Goal: Transaction & Acquisition: Purchase product/service

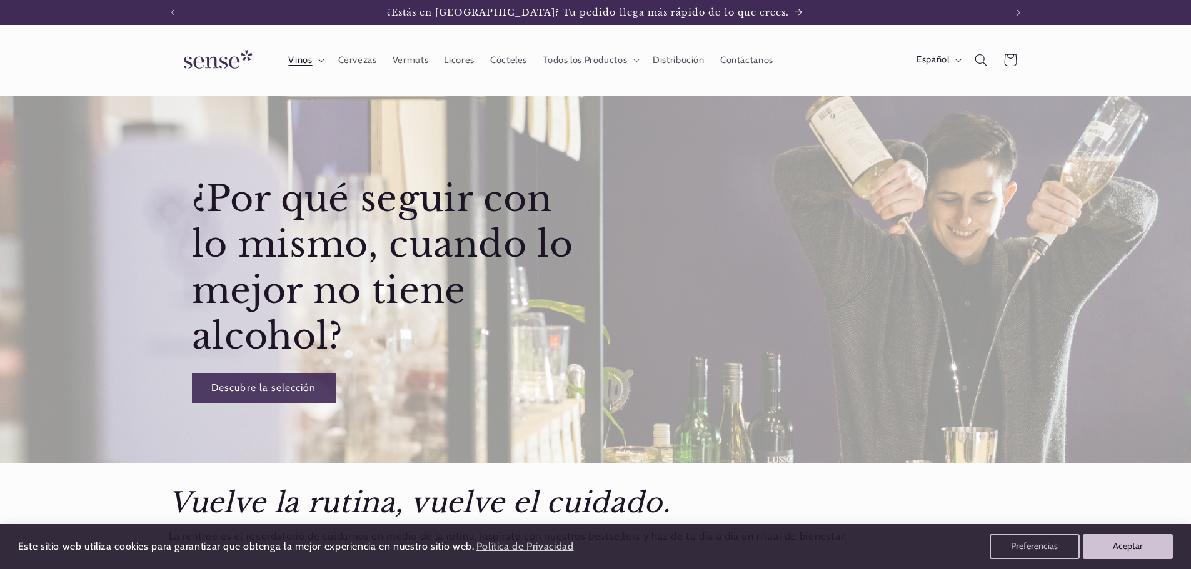
click at [310, 66] on span "Vinos" at bounding box center [300, 60] width 24 height 12
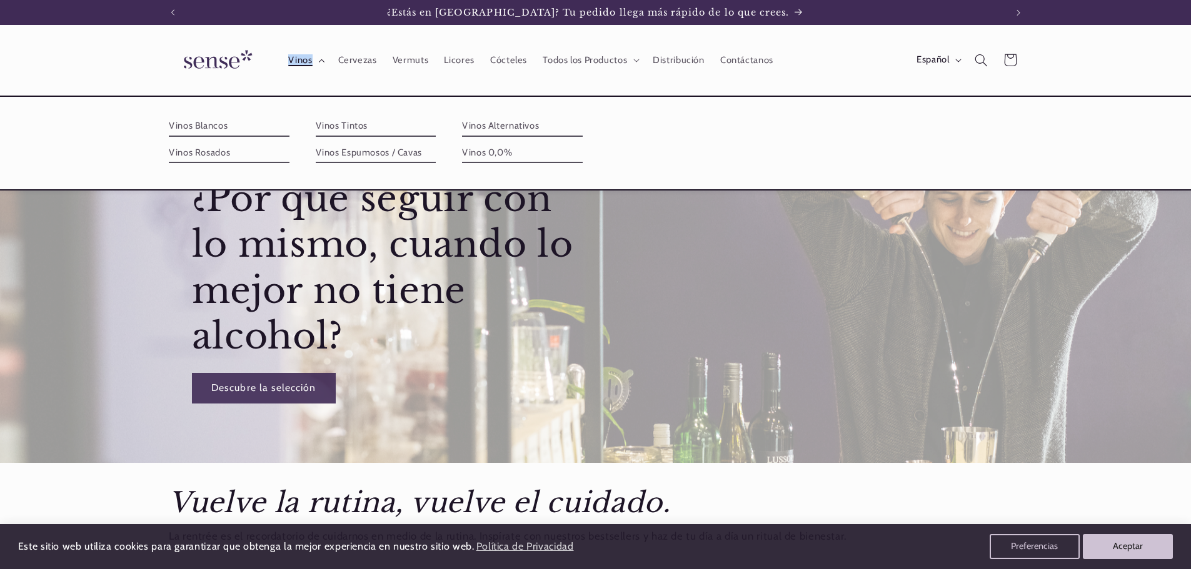
click at [310, 66] on span "Vinos" at bounding box center [300, 60] width 24 height 12
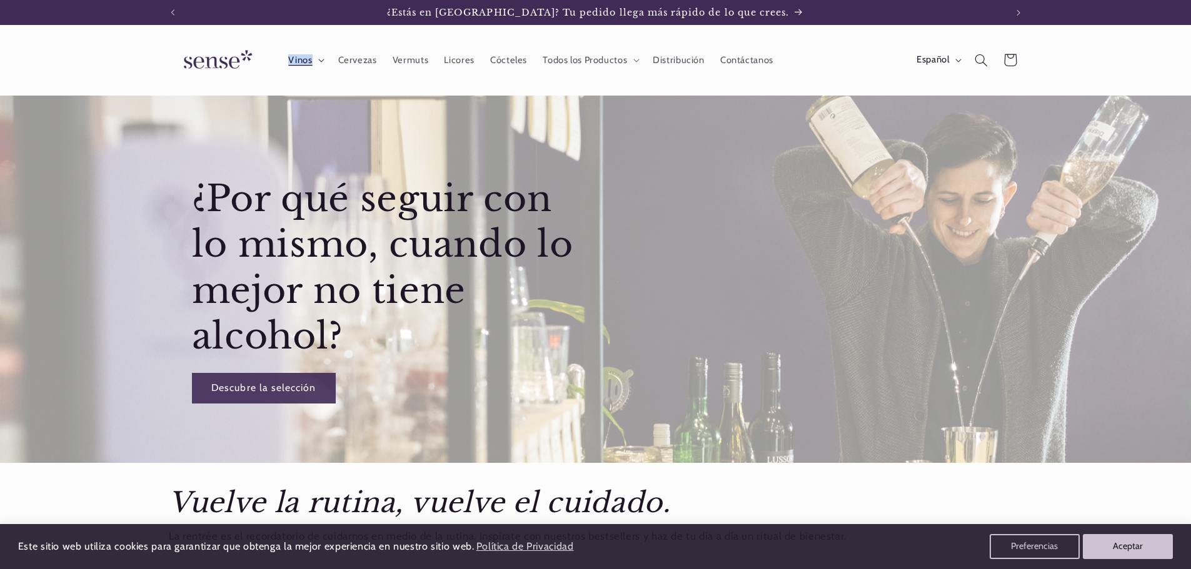
click at [310, 66] on span "Vinos" at bounding box center [300, 60] width 24 height 12
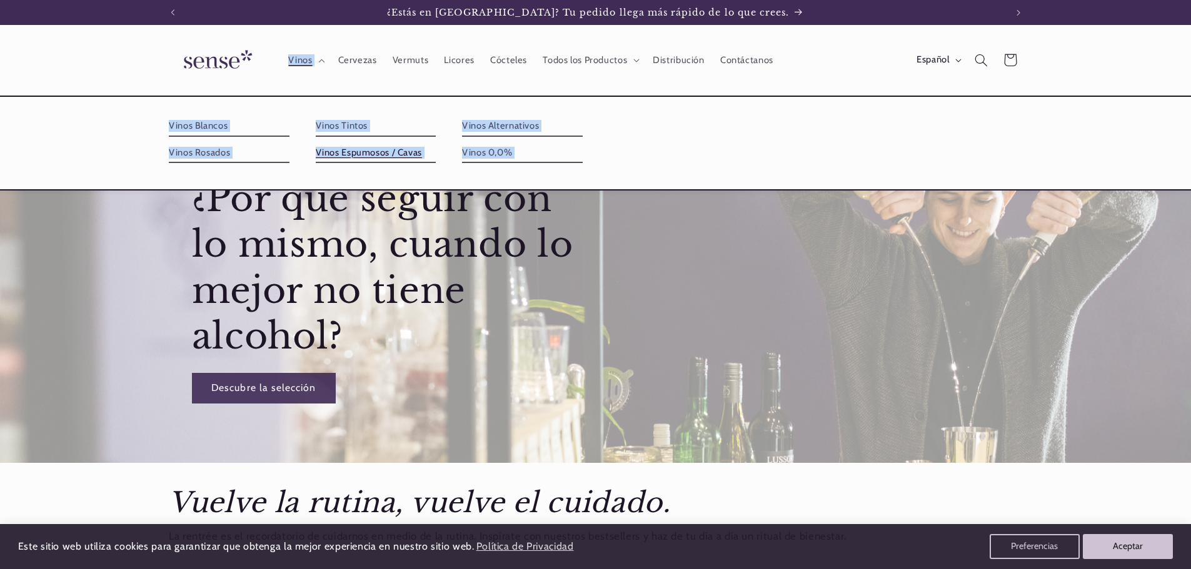
click at [369, 152] on link "Vinos Espumosos / Cavas" at bounding box center [376, 153] width 121 height 20
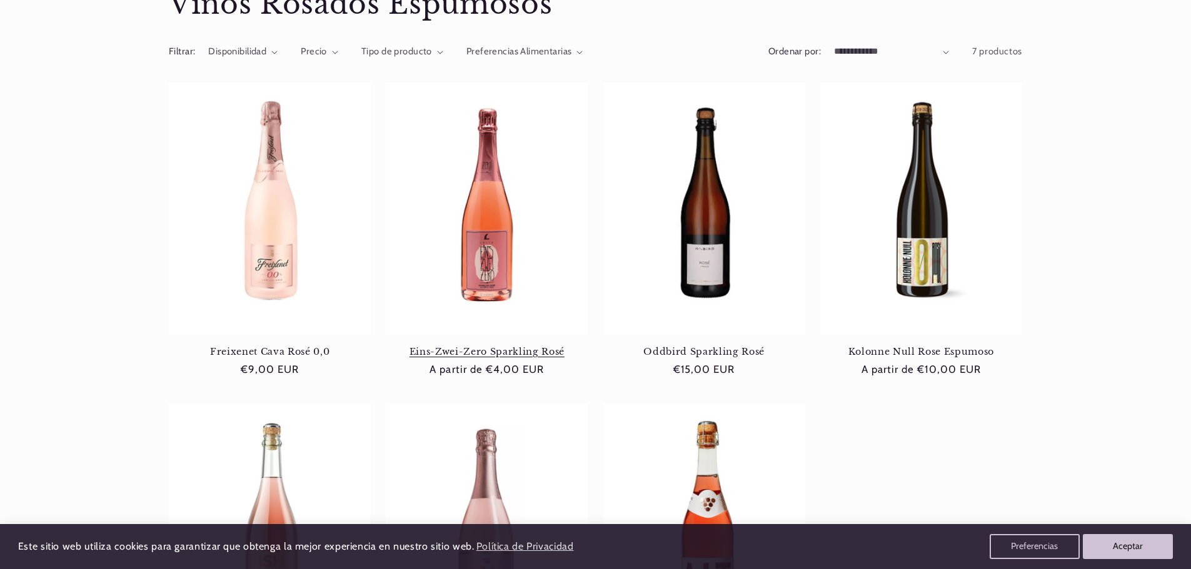
scroll to position [188, 0]
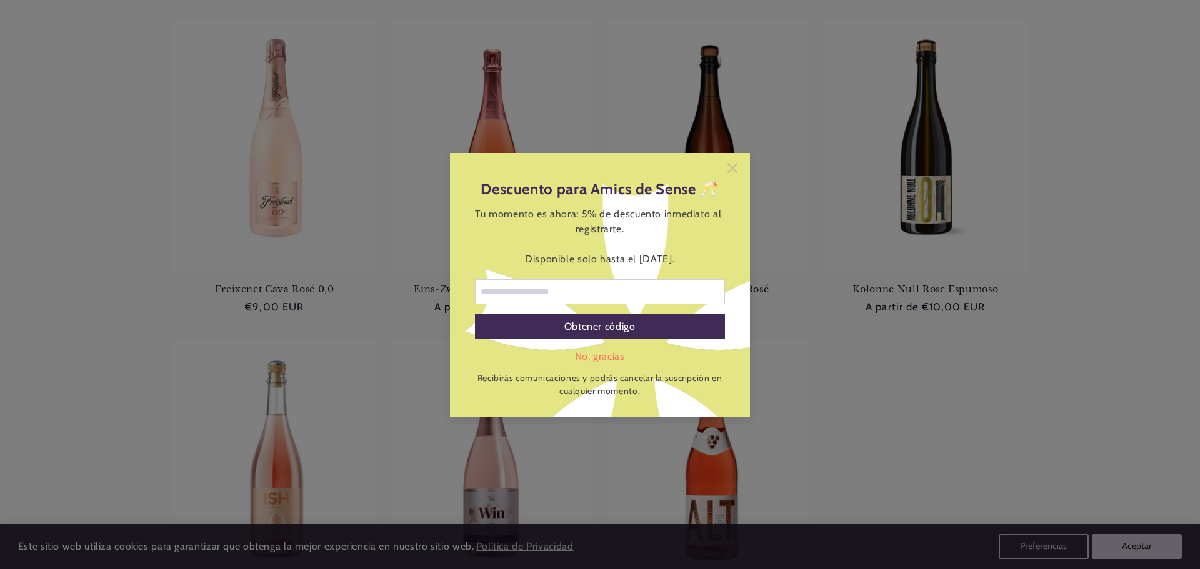
click at [731, 169] on icon at bounding box center [733, 168] width 10 height 10
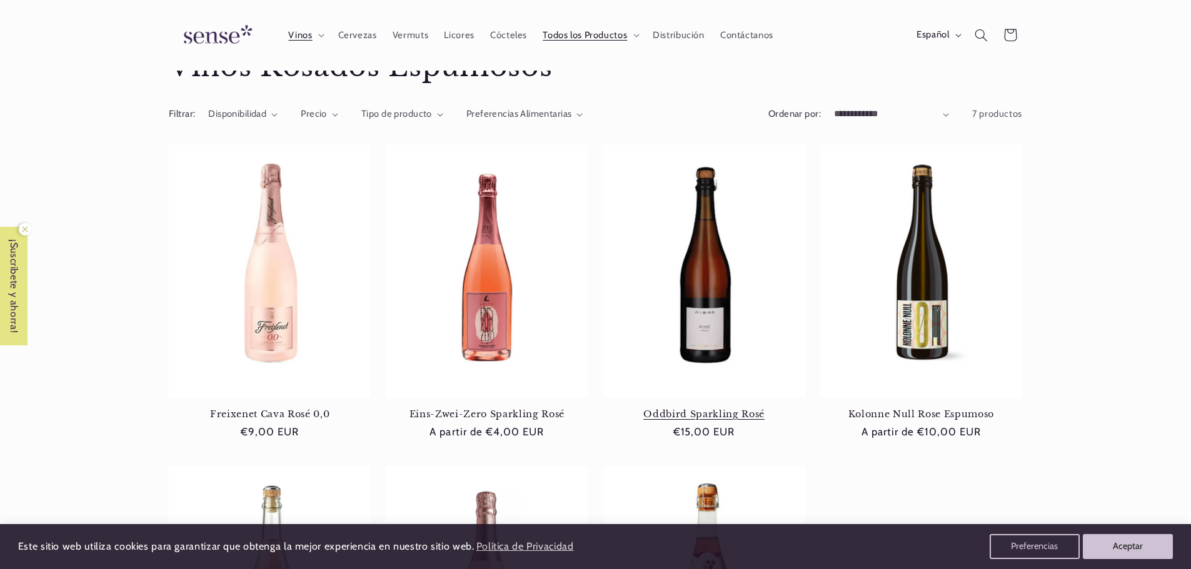
scroll to position [0, 0]
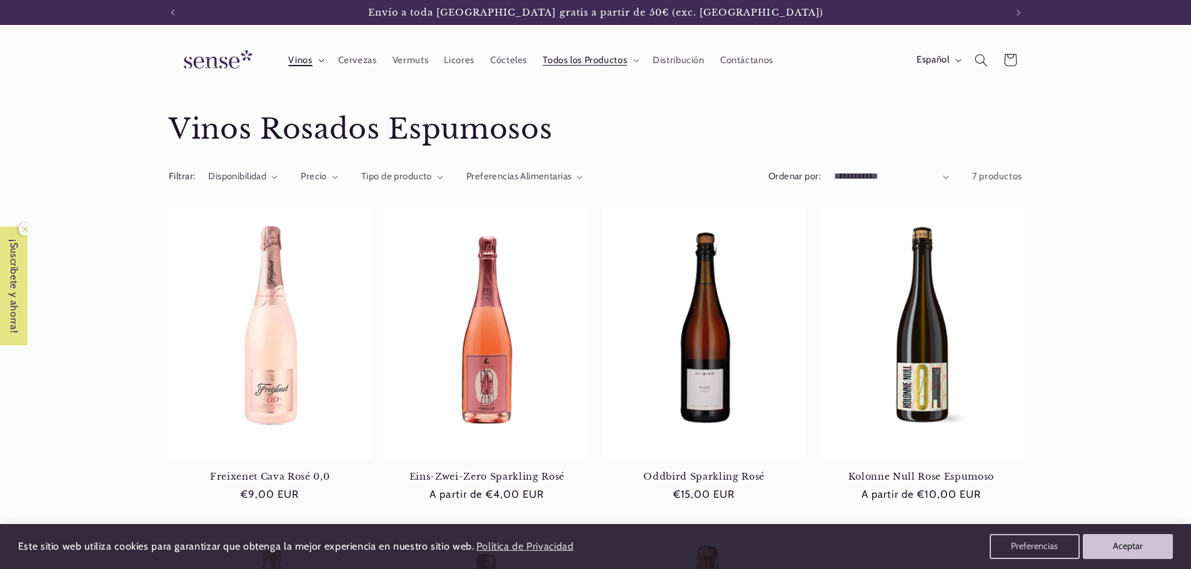
click at [303, 58] on span "Vinos" at bounding box center [300, 60] width 24 height 12
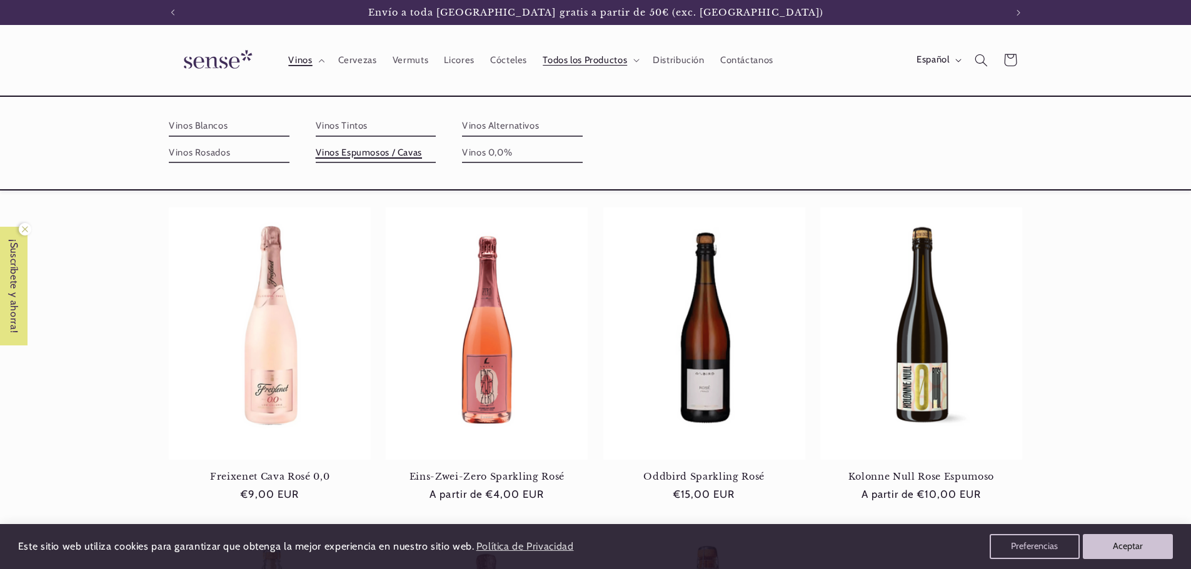
click at [344, 150] on link "Vinos Espumosos / Cavas" at bounding box center [376, 153] width 121 height 20
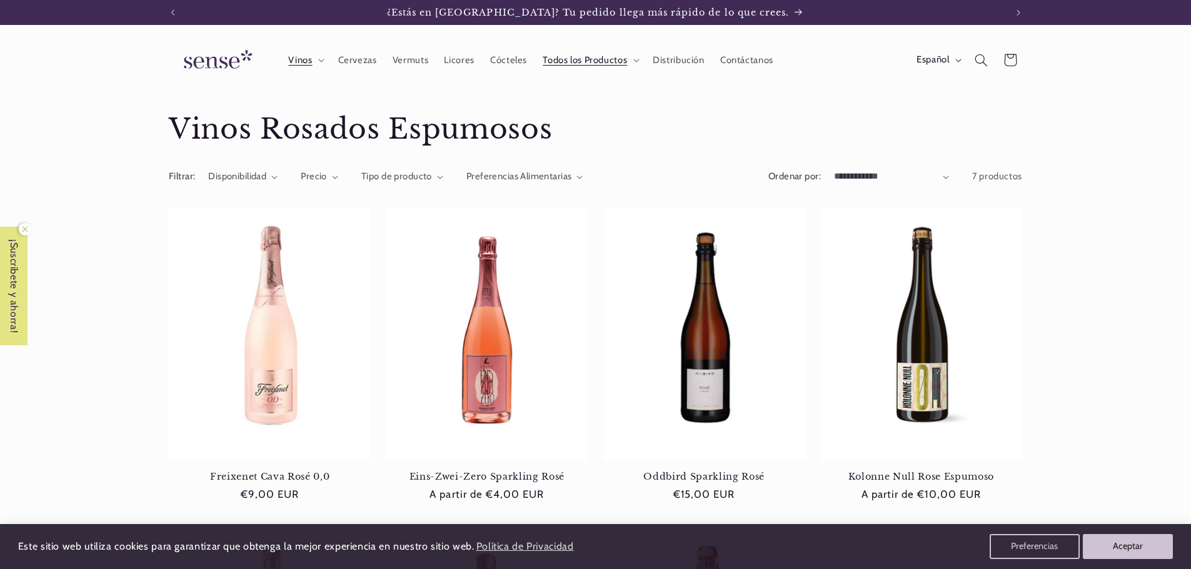
click at [847, 176] on select "**********" at bounding box center [891, 177] width 115 height 14
click at [518, 176] on span "Preferencias Alimentarias" at bounding box center [519, 176] width 106 height 11
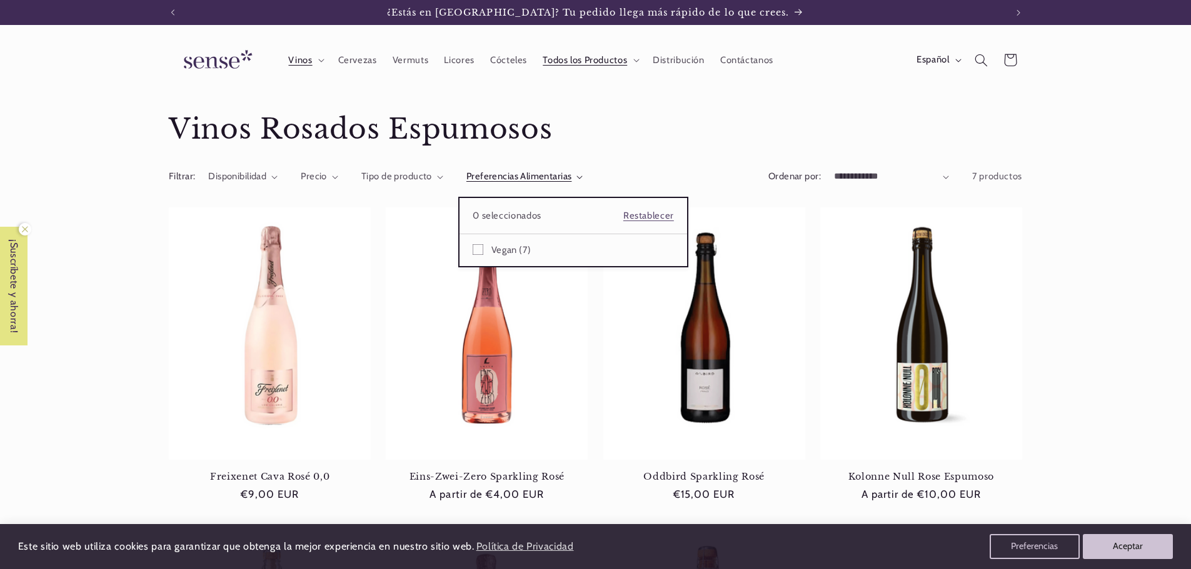
click at [466, 176] on summary "Preferencias Alimentarias" at bounding box center [524, 177] width 117 height 14
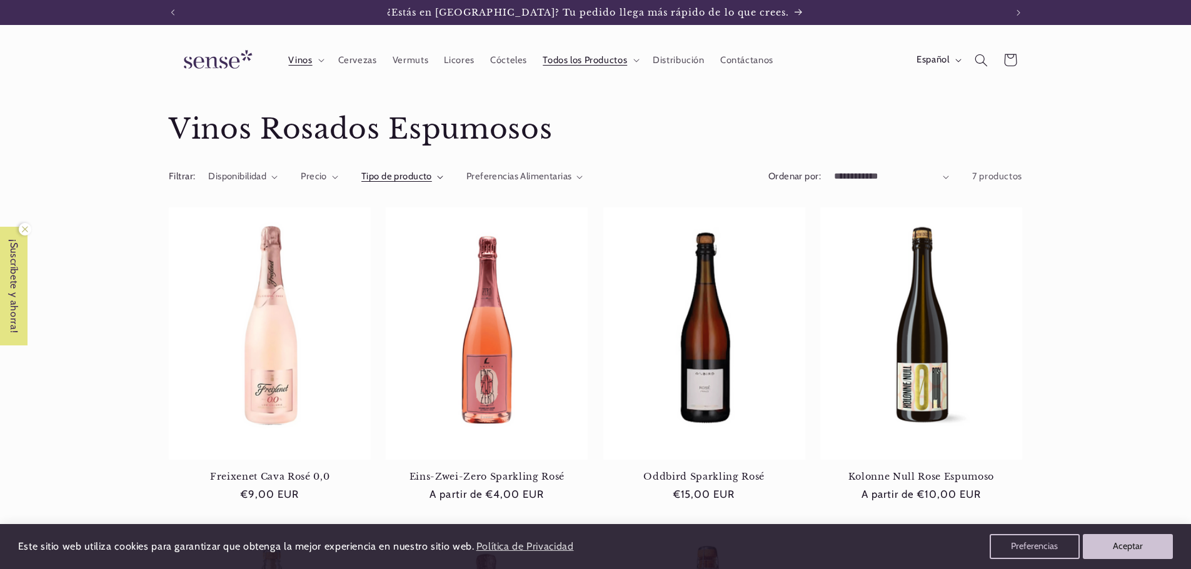
click at [396, 176] on span "Tipo de producto" at bounding box center [396, 176] width 71 height 11
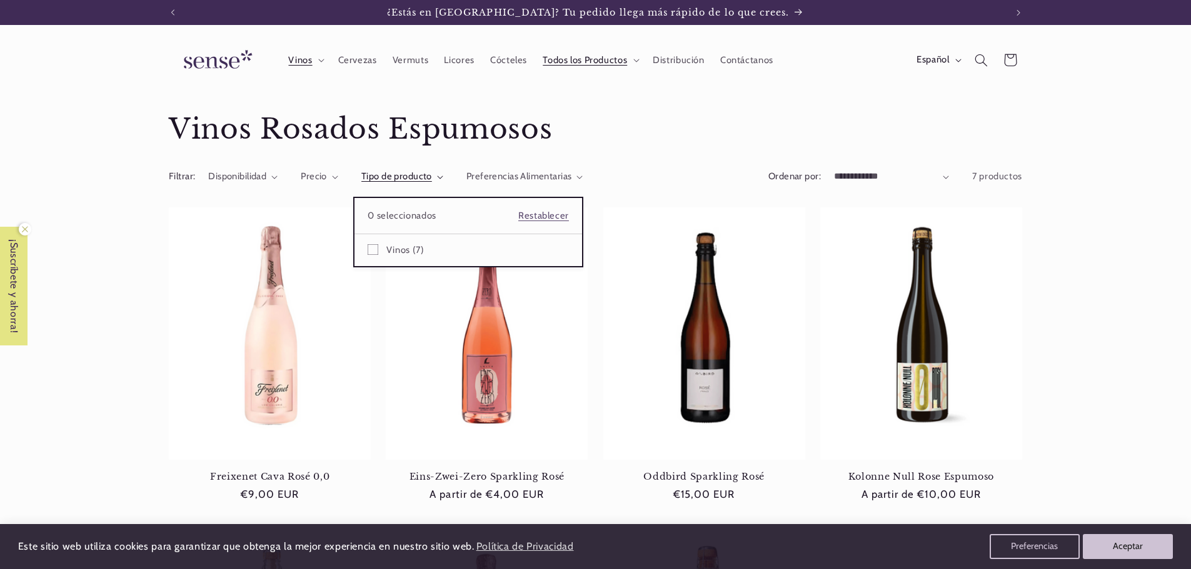
click at [361, 179] on summary "Tipo de producto" at bounding box center [402, 177] width 82 height 14
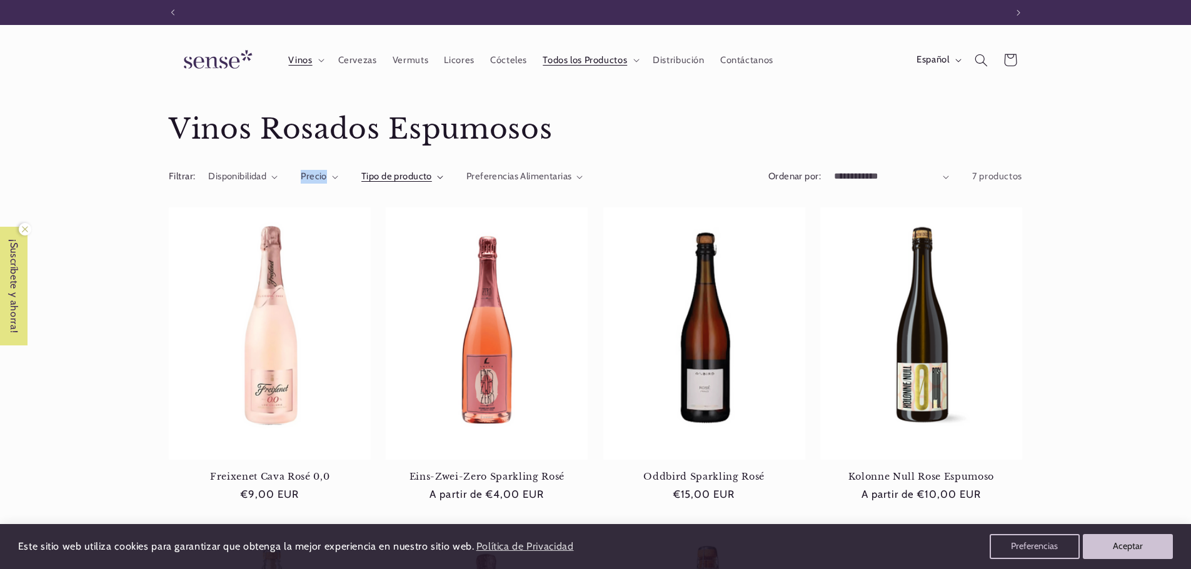
click at [311, 179] on span "Precio" at bounding box center [314, 176] width 26 height 11
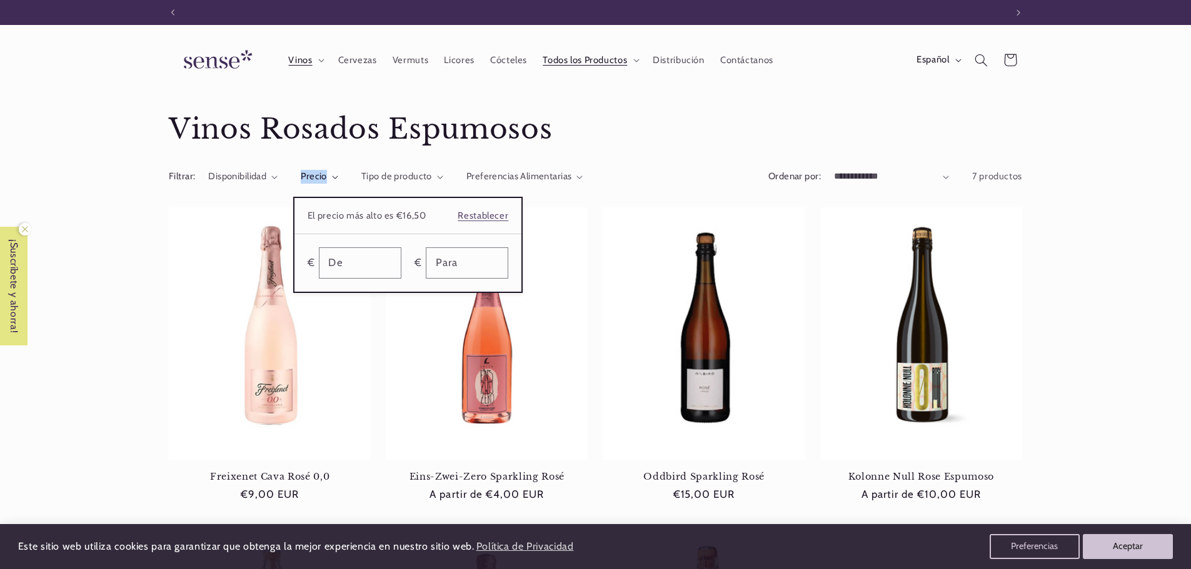
scroll to position [0, 833]
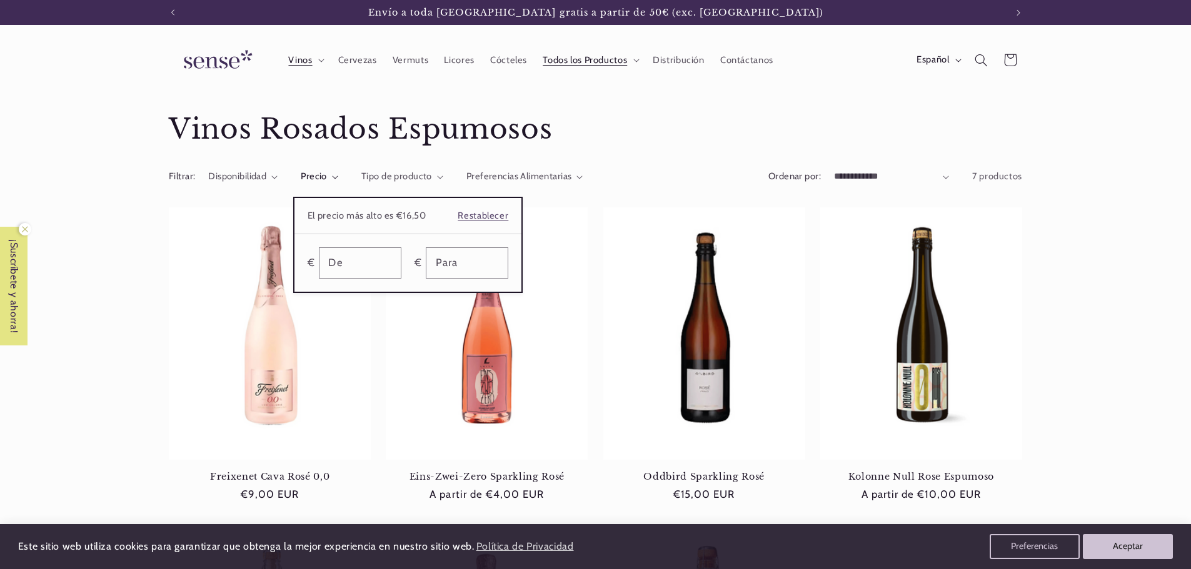
click at [301, 179] on summary "Precio" at bounding box center [320, 177] width 38 height 14
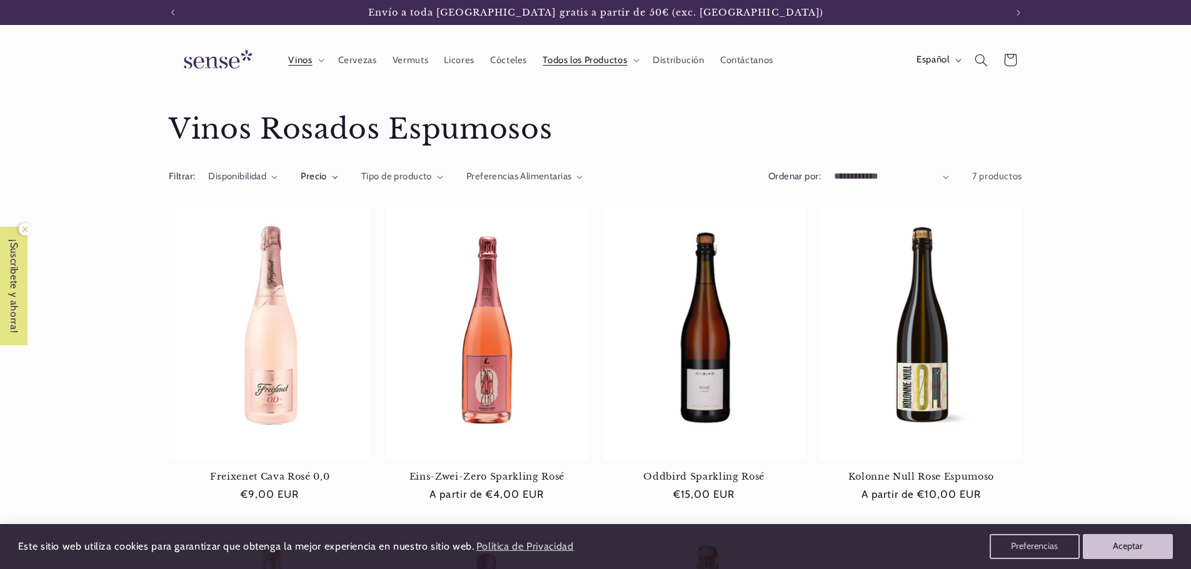
click at [273, 179] on icon "Disponibilidad (0 seleccionado)" at bounding box center [274, 178] width 6 height 4
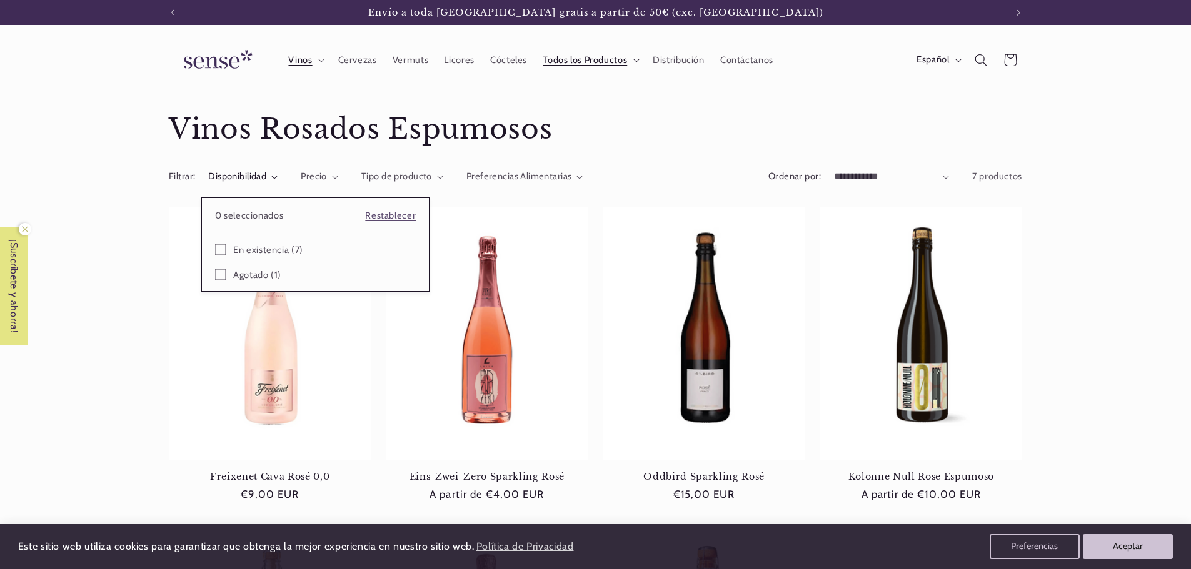
click at [619, 62] on span "Todos los Productos" at bounding box center [585, 60] width 84 height 12
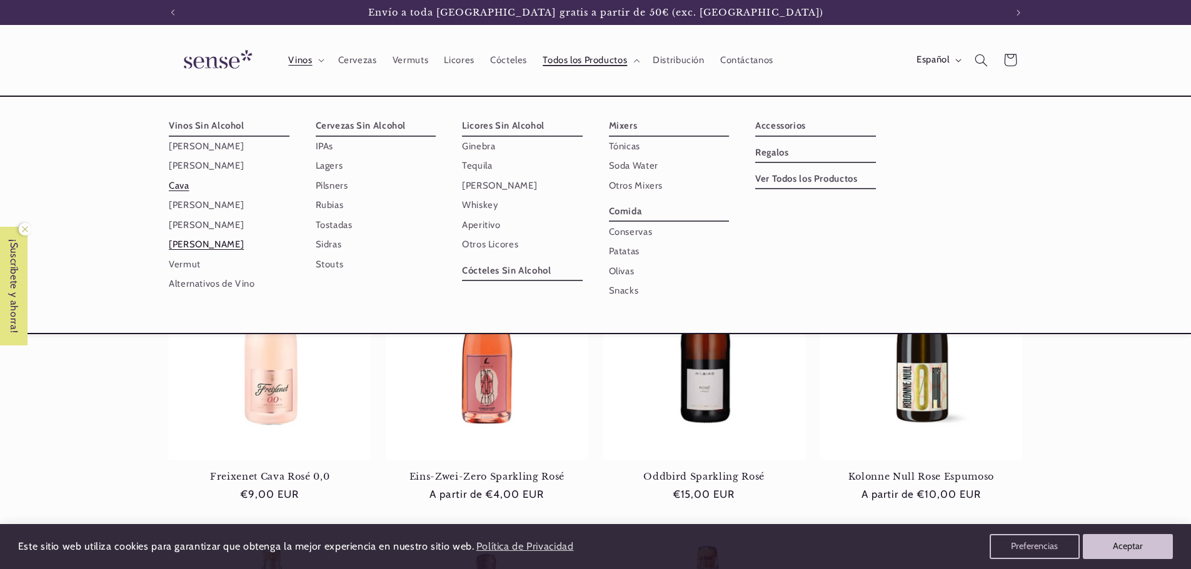
click at [173, 184] on link "Cava" at bounding box center [229, 185] width 121 height 19
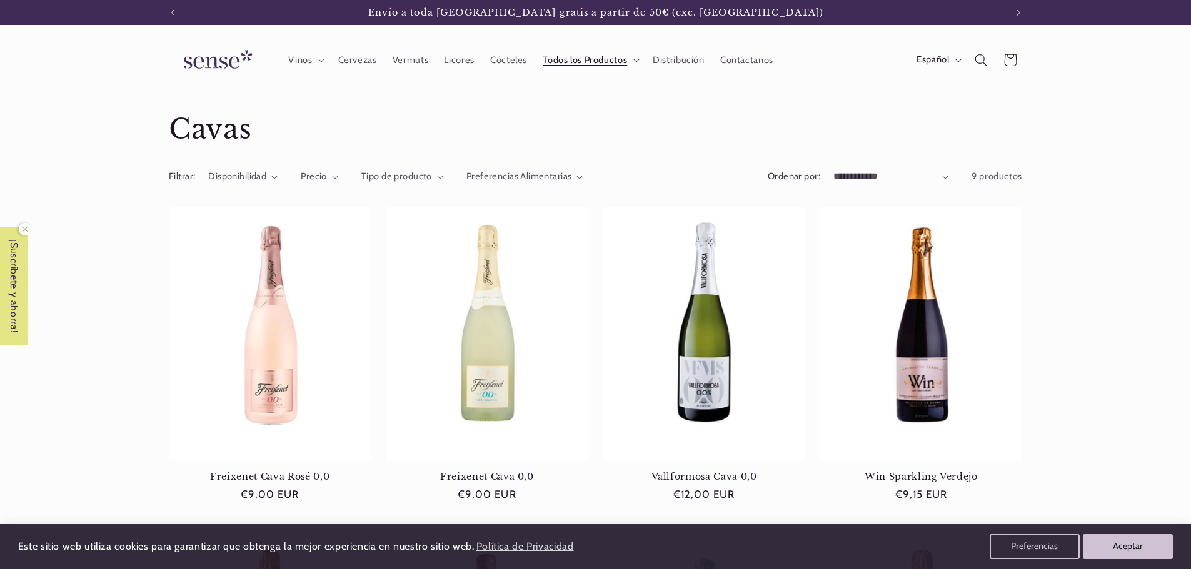
click at [555, 58] on span "Todos los Productos" at bounding box center [585, 60] width 84 height 12
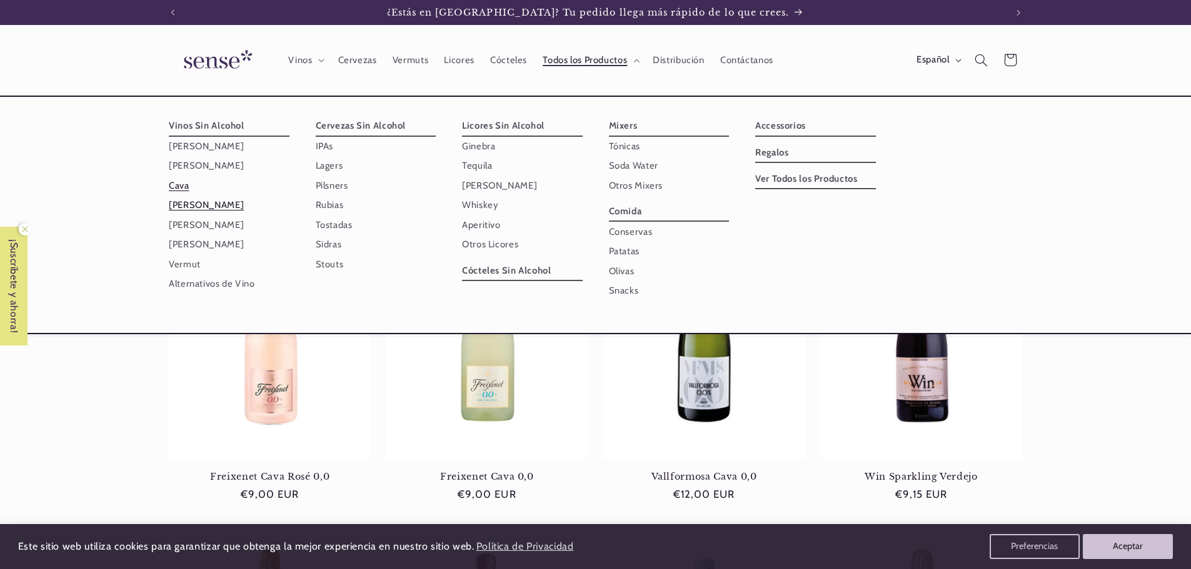
click at [213, 206] on link "[PERSON_NAME]" at bounding box center [229, 205] width 121 height 19
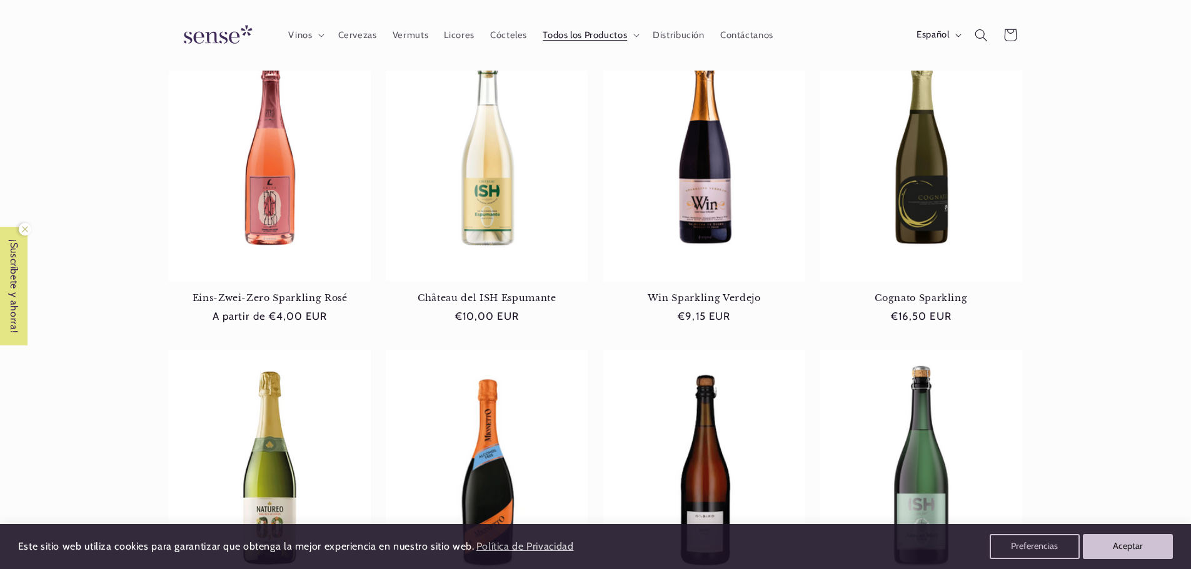
click at [117, 88] on div "Freixenet Cava [PERSON_NAME] 0,0 Freixenet Cava [PERSON_NAME] 0,0 Precio habitu…" at bounding box center [595, 379] width 1191 height 1344
